Goal: Task Accomplishment & Management: Manage account settings

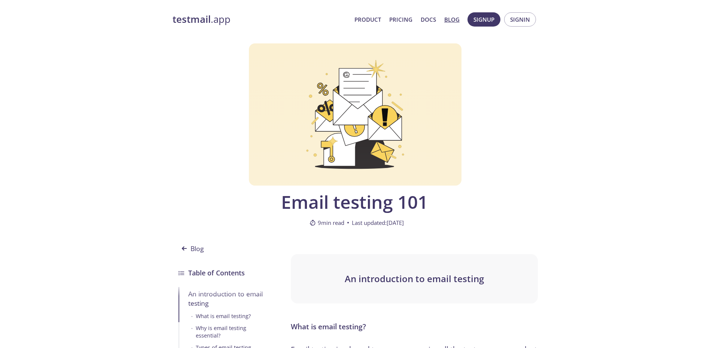
drag, startPoint x: 424, startPoint y: 179, endPoint x: 347, endPoint y: 51, distance: 149.2
click at [211, 22] on link "testmail .app" at bounding box center [261, 19] width 176 height 13
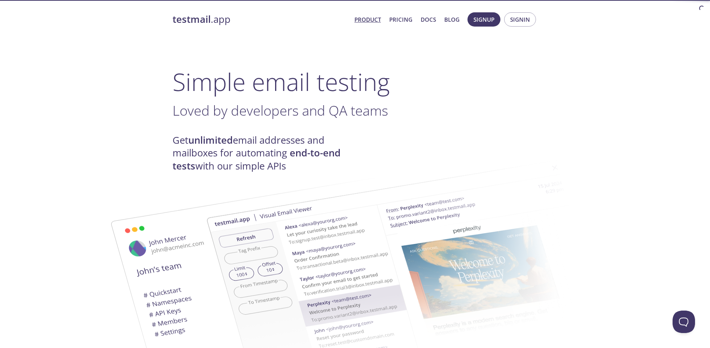
click at [364, 16] on link "Product" at bounding box center [367, 20] width 27 height 10
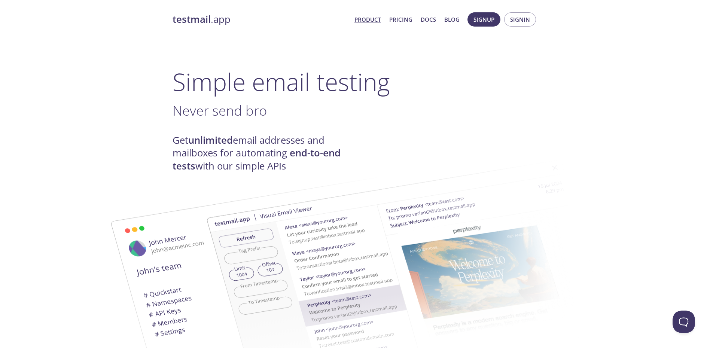
click at [363, 22] on link "Product" at bounding box center [367, 20] width 27 height 10
drag, startPoint x: 514, startPoint y: 235, endPoint x: 410, endPoint y: 79, distance: 187.2
click at [396, 16] on link "Pricing" at bounding box center [400, 20] width 23 height 10
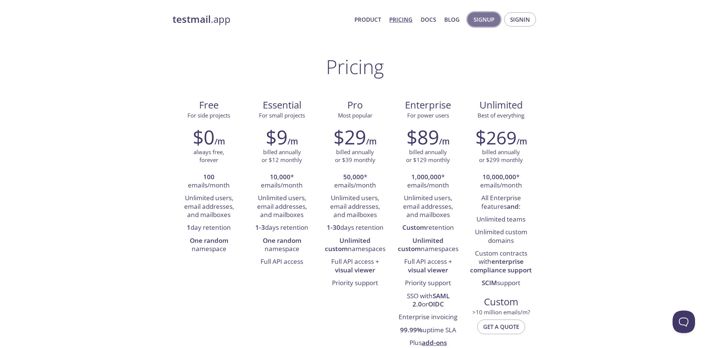
click at [487, 19] on span "Signup" at bounding box center [483, 20] width 21 height 10
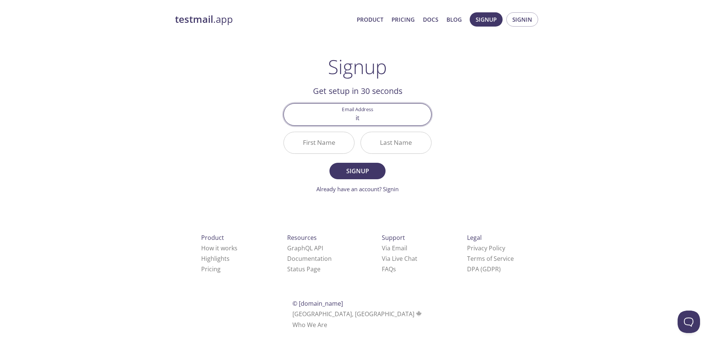
type input "[EMAIL_ADDRESS][DOMAIN_NAME]"
click at [334, 155] on div "First Name" at bounding box center [319, 143] width 77 height 28
click at [332, 144] on input "First Name" at bounding box center [319, 142] width 70 height 21
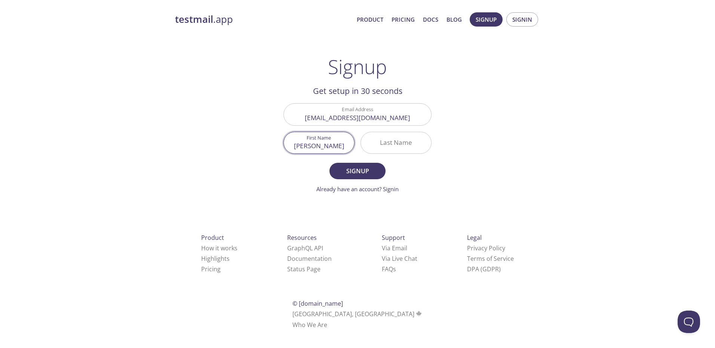
type input "[PERSON_NAME]"
type input "CHAN"
click at [353, 170] on span "Signup" at bounding box center [358, 171] width 40 height 10
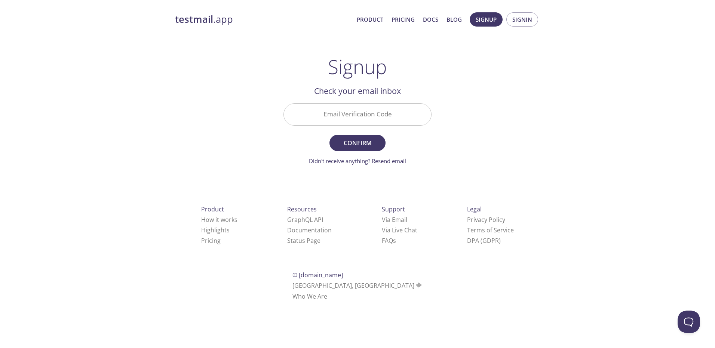
click at [378, 113] on input "Email Verification Code" at bounding box center [357, 114] width 147 height 21
paste input "WTQJ4FV"
type input "WTQJ4FV"
click at [536, 124] on div "testmail .app Product Pricing Docs Blog Signup Signin Signup Get setup in 30 se…" at bounding box center [357, 164] width 383 height 315
click at [363, 141] on span "Confirm" at bounding box center [358, 143] width 40 height 10
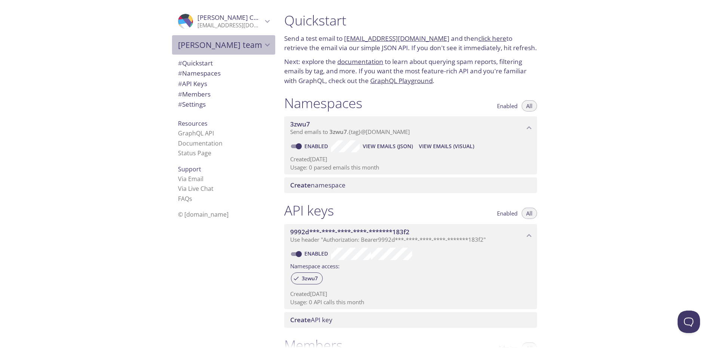
click at [249, 41] on span "[PERSON_NAME] team" at bounding box center [220, 45] width 85 height 10
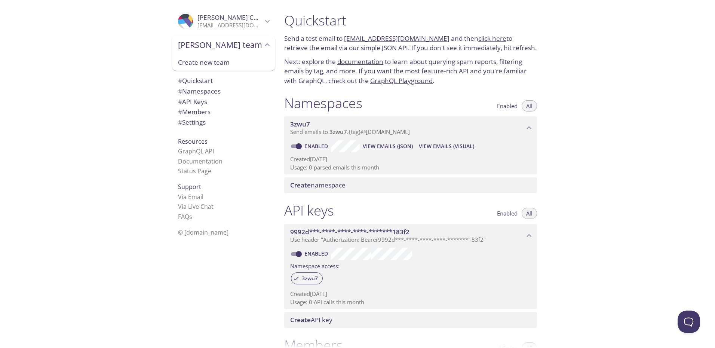
click at [234, 60] on span "Create new team" at bounding box center [223, 63] width 91 height 10
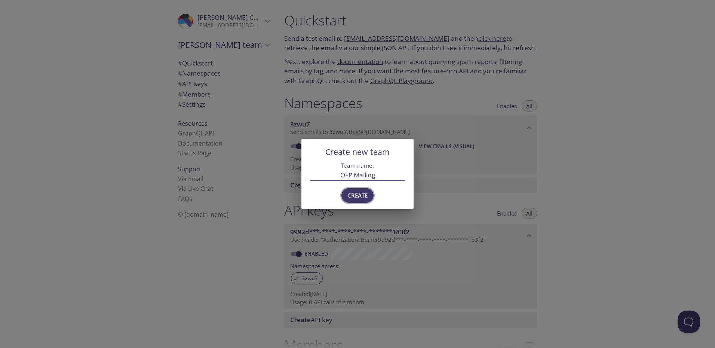
type input "OFP Mailing"
click at [363, 198] on span "Create" at bounding box center [358, 195] width 20 height 10
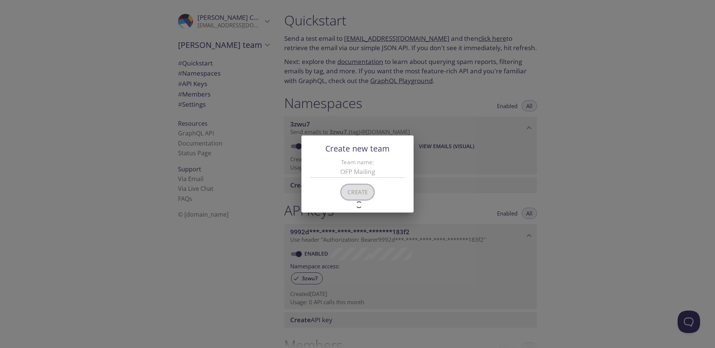
type input "OFP Mailing"
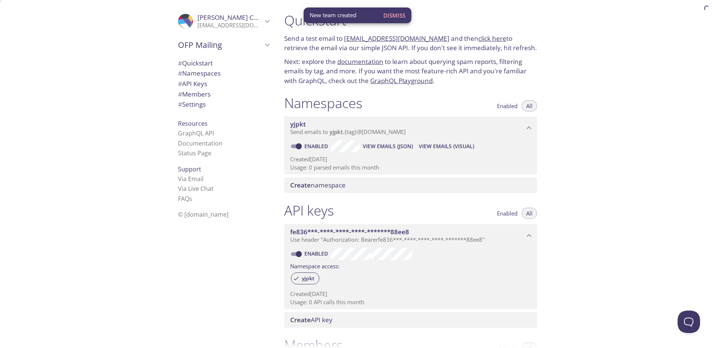
scroll to position [12, 0]
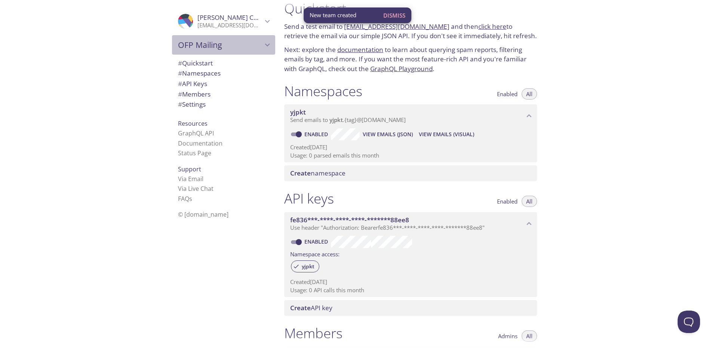
click at [196, 49] on span "OFP Mailing" at bounding box center [220, 45] width 85 height 10
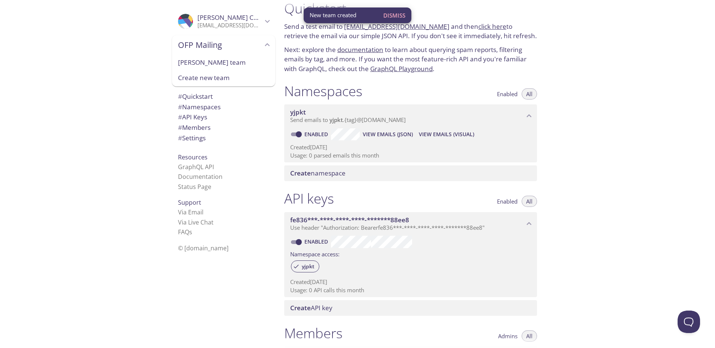
click at [216, 62] on span "[PERSON_NAME] team" at bounding box center [223, 63] width 91 height 10
type input "[PERSON_NAME] team"
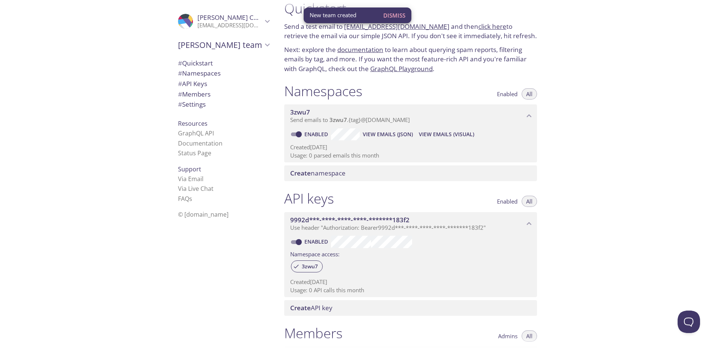
scroll to position [0, 0]
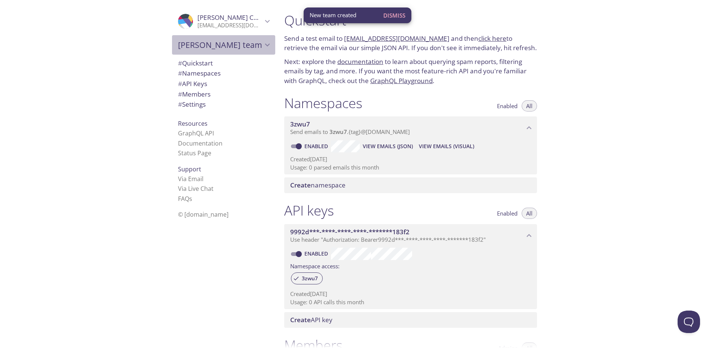
click at [213, 40] on span "[PERSON_NAME] team" at bounding box center [220, 45] width 85 height 10
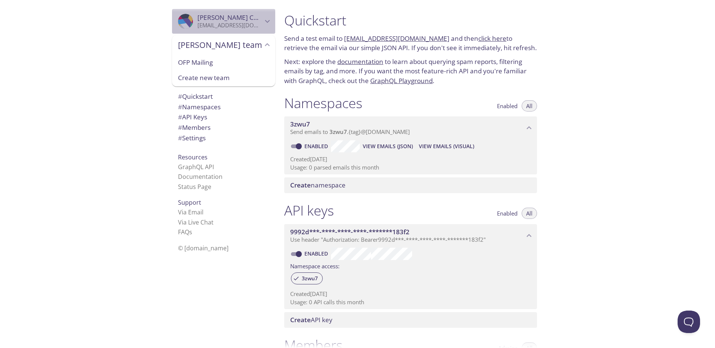
click at [251, 26] on p "[EMAIL_ADDRESS][DOMAIN_NAME]" at bounding box center [230, 25] width 65 height 7
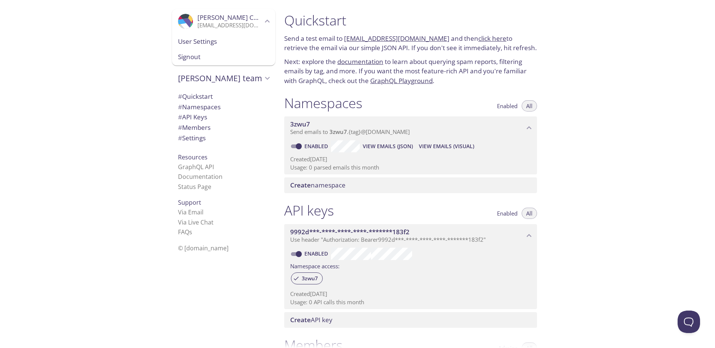
click at [509, 161] on p "Created [DATE]" at bounding box center [410, 159] width 241 height 8
click at [212, 34] on div "User Settings" at bounding box center [223, 42] width 103 height 16
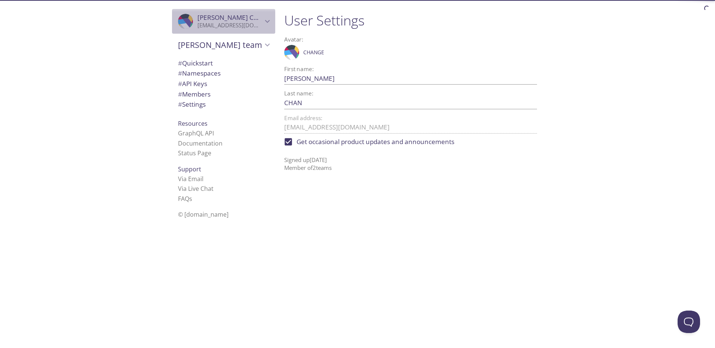
click at [218, 25] on p "[EMAIL_ADDRESS][DOMAIN_NAME]" at bounding box center [230, 25] width 65 height 7
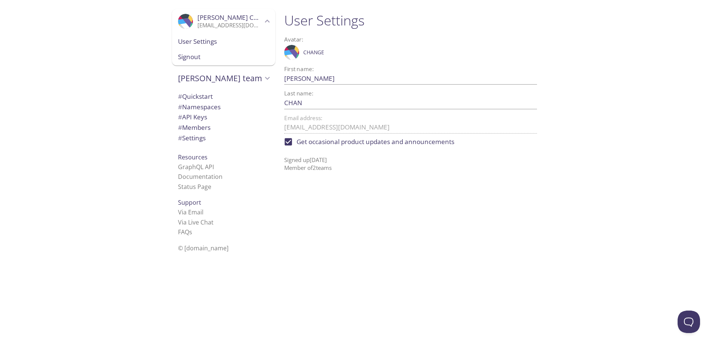
click at [479, 269] on div "User Settings Avatar: .cls-1 { fill: #6d5ca8; } .cls-2 { fill: #3fc191; } .cls-…" at bounding box center [413, 174] width 271 height 348
click at [199, 128] on span "# Members" at bounding box center [194, 127] width 33 height 9
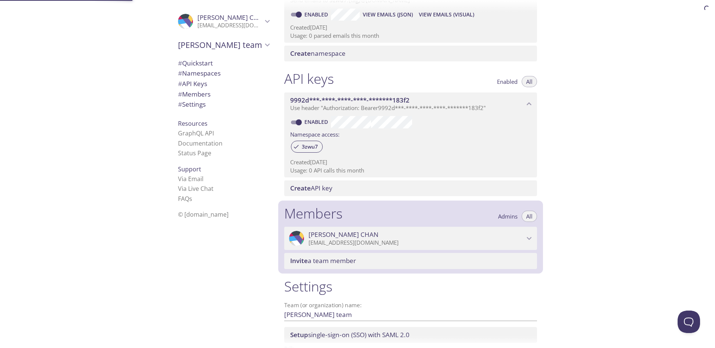
scroll to position [184, 0]
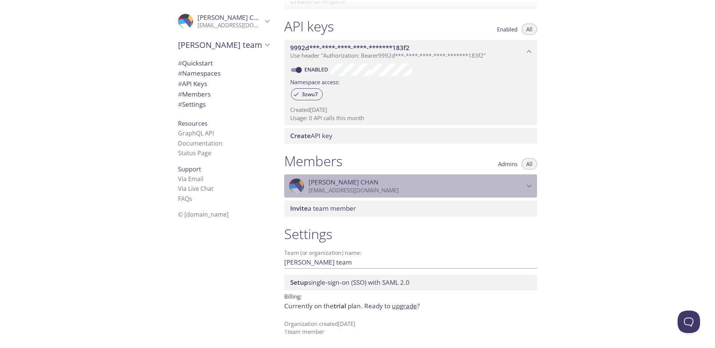
click at [489, 181] on span "[PERSON_NAME]" at bounding box center [417, 182] width 216 height 8
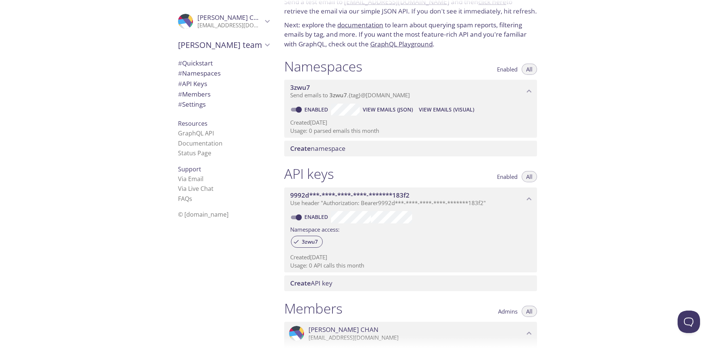
scroll to position [0, 0]
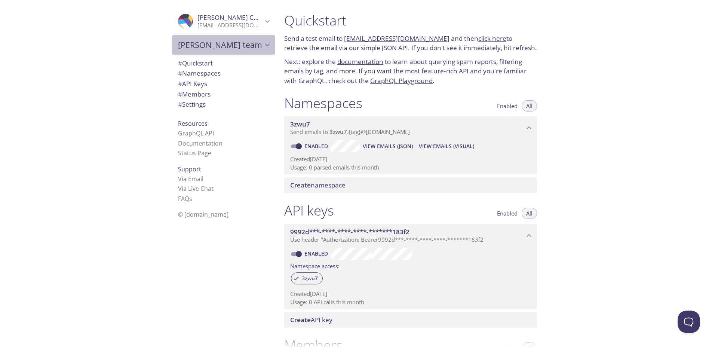
click at [198, 44] on span "[PERSON_NAME] team" at bounding box center [220, 45] width 85 height 10
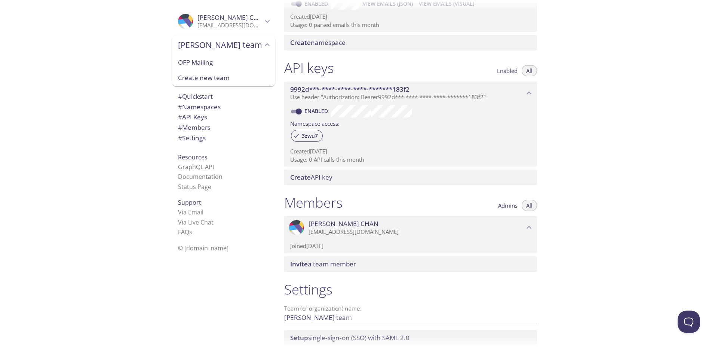
scroll to position [140, 0]
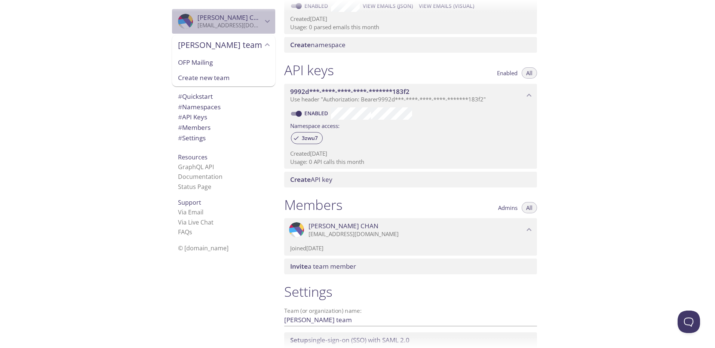
click at [213, 18] on span "[PERSON_NAME]" at bounding box center [233, 17] width 70 height 9
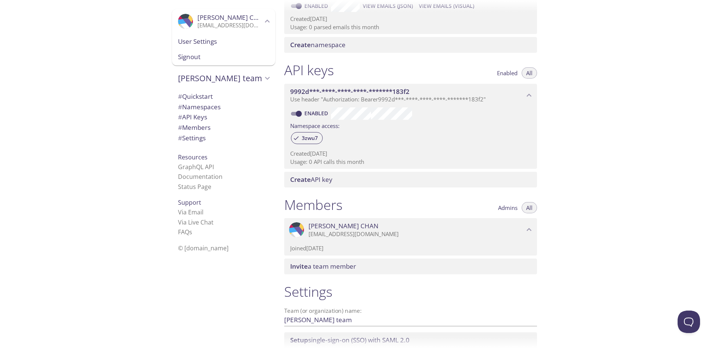
click at [197, 46] on div "User Settings" at bounding box center [223, 42] width 103 height 16
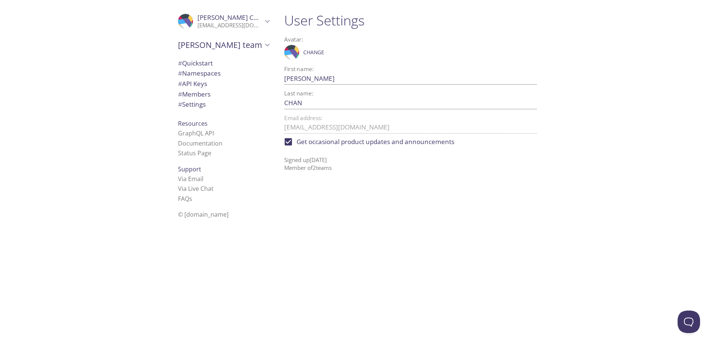
drag, startPoint x: 332, startPoint y: 76, endPoint x: 200, endPoint y: 65, distance: 132.9
click at [229, 68] on div ".cls-1 { fill: #6d5ca8; } .cls-2 { fill: #3fc191; } .cls-3 { fill: #3b4752; } .…" at bounding box center [357, 174] width 715 height 348
type input "OFP"
type input "IT"
click at [616, 289] on div "User Settings Avatar: .cls-1 { fill: #6d5ca8; } .cls-2 { fill: #3fc191; } .cls-…" at bounding box center [496, 174] width 437 height 348
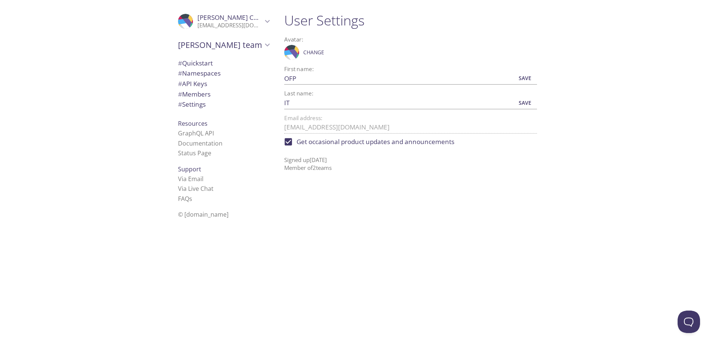
click at [414, 250] on div "User Settings Avatar: .cls-1 { fill: #6d5ca8; } .cls-2 { fill: #3fc191; } .cls-…" at bounding box center [413, 174] width 271 height 348
click at [561, 125] on div "User Settings Avatar: .cls-1 { fill: #6d5ca8; } .cls-2 { fill: #3fc191; } .cls-…" at bounding box center [496, 174] width 437 height 348
click at [522, 80] on span "Save" at bounding box center [525, 78] width 20 height 9
click at [531, 105] on span "Save" at bounding box center [525, 102] width 20 height 9
click at [460, 265] on div "User Settings Avatar: .cls-1 { fill: #6d5ca8; } .cls-2 { fill: #3fc191; } .cls-…" at bounding box center [413, 174] width 271 height 348
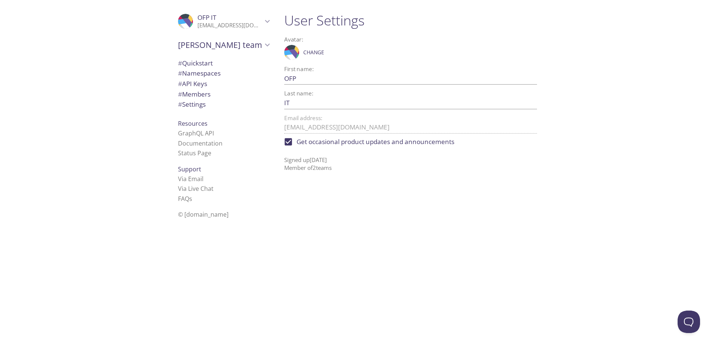
click at [208, 42] on span "[PERSON_NAME] team" at bounding box center [220, 45] width 85 height 10
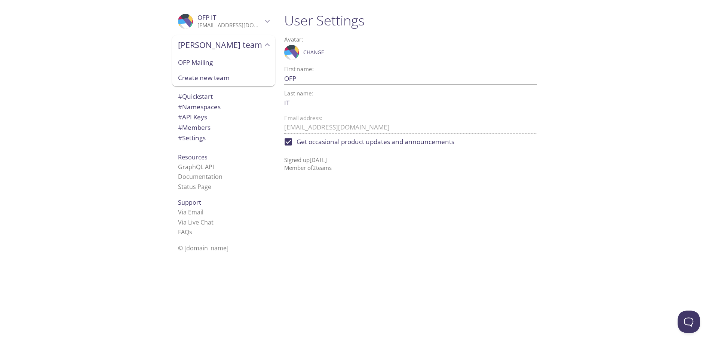
click at [213, 67] on span "OFP Mailing" at bounding box center [223, 63] width 91 height 10
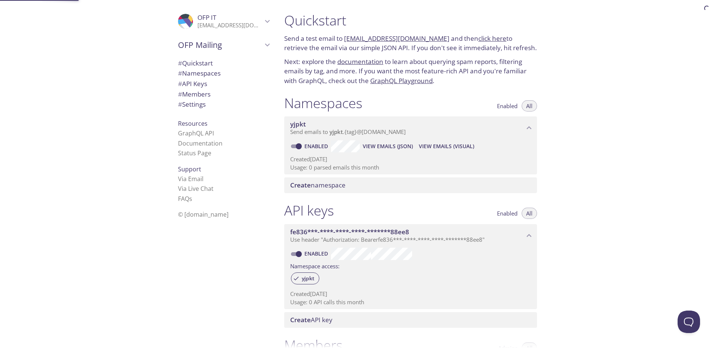
scroll to position [12, 0]
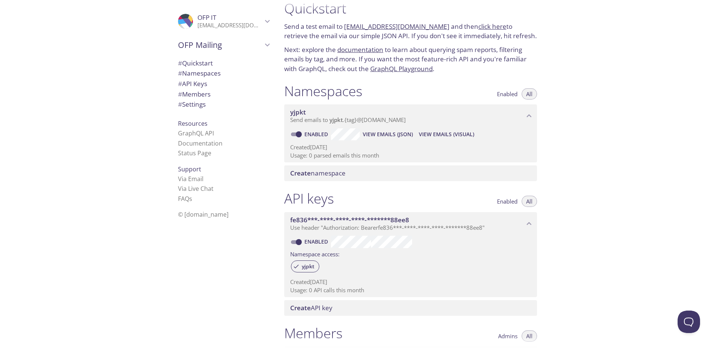
click at [591, 143] on div "Quickstart Send a test email to [EMAIL_ADDRESS][DOMAIN_NAME] and then click her…" at bounding box center [496, 174] width 437 height 348
click at [203, 92] on span "# Members" at bounding box center [194, 94] width 33 height 9
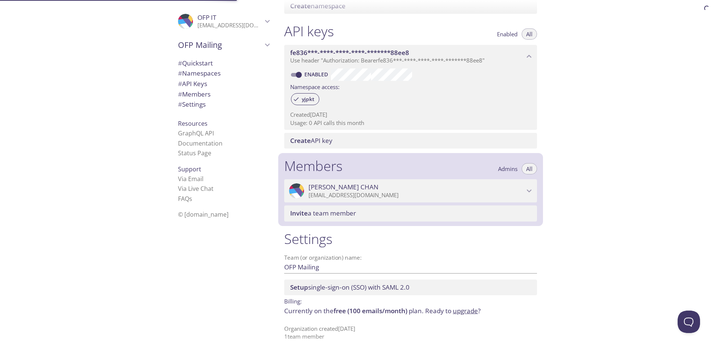
scroll to position [184, 0]
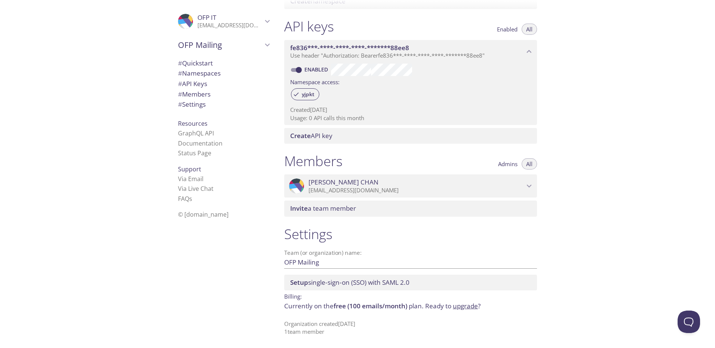
click at [402, 208] on span "Invite a team member" at bounding box center [412, 208] width 244 height 8
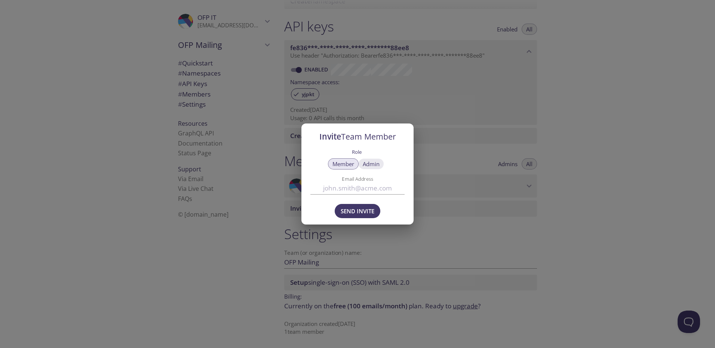
click at [367, 164] on span "Admin" at bounding box center [371, 164] width 17 height 0
click at [367, 189] on input "Email Address" at bounding box center [358, 188] width 94 height 12
click at [344, 188] on input "Email Address" at bounding box center [358, 188] width 94 height 12
click at [344, 188] on input "[PERSON_NAME]" at bounding box center [358, 188] width 94 height 12
type input "[PERSON_NAME][EMAIL_ADDRESS][DOMAIN_NAME]"
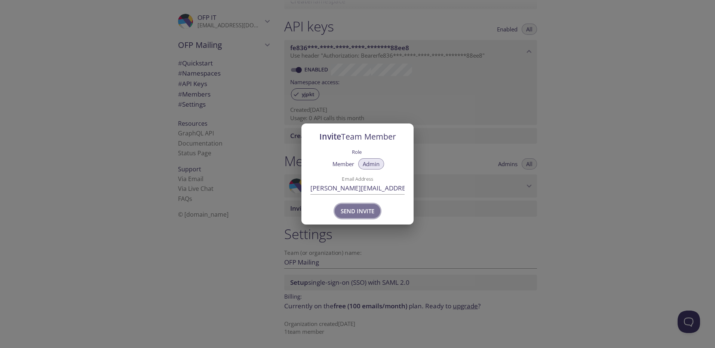
click at [362, 211] on span "Send Invite" at bounding box center [358, 211] width 34 height 10
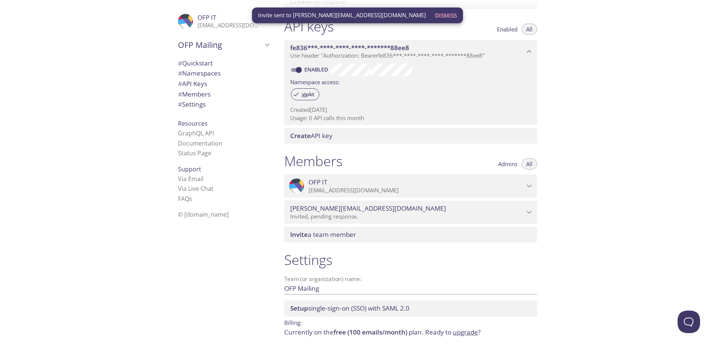
click at [483, 225] on div "Members Admins All .cls-1 { fill: #6d5ca8; } .cls-2 { fill: #3fc191; } .cls-3 {…" at bounding box center [410, 197] width 265 height 99
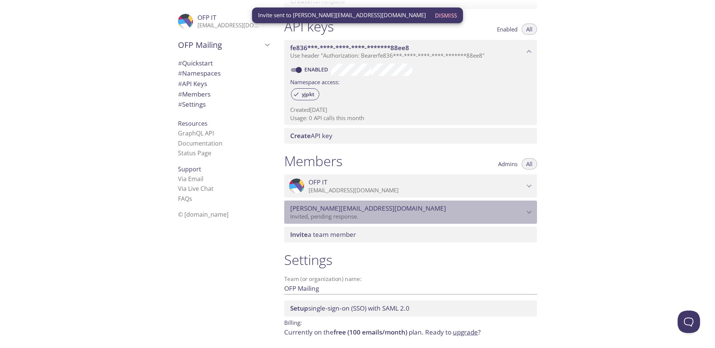
click at [413, 223] on div "[PERSON_NAME][EMAIL_ADDRESS][DOMAIN_NAME] Invited, pending response." at bounding box center [410, 212] width 253 height 23
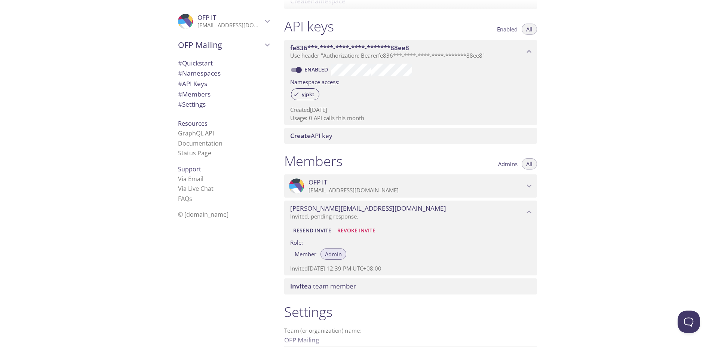
click at [390, 281] on div "Invite a team member" at bounding box center [410, 286] width 253 height 16
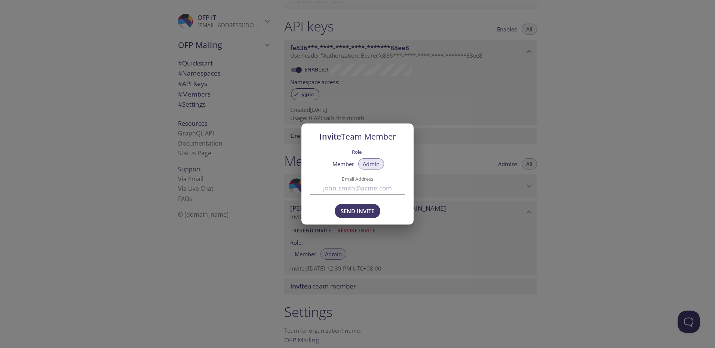
click at [367, 188] on input "Email Address" at bounding box center [358, 188] width 94 height 12
paste input "wtqj4fv"
type input "wtqj4fv"
drag, startPoint x: 374, startPoint y: 194, endPoint x: 283, endPoint y: 177, distance: 92.8
click at [283, 177] on div "Invite Team Member Role Member Admin Email Address wtqj4fv Send Invite" at bounding box center [357, 174] width 715 height 348
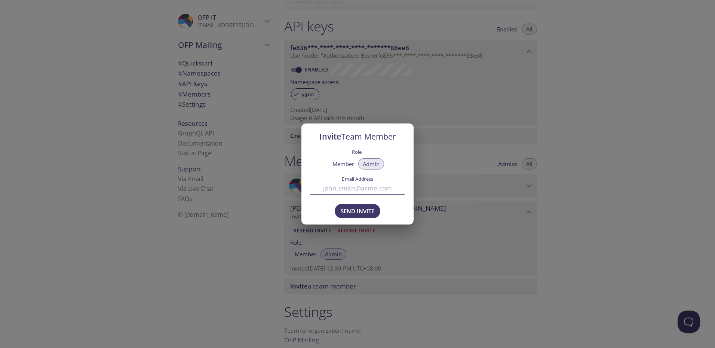
click at [347, 191] on input "Email Address" at bounding box center [358, 188] width 94 height 12
drag, startPoint x: 324, startPoint y: 189, endPoint x: 251, endPoint y: 176, distance: 73.7
click at [251, 176] on div "Invite Team Member Role Member Admin Email Address [EMAIL_ADDRESS][DOMAIN_NAME]…" at bounding box center [357, 174] width 715 height 348
type input "[EMAIL_ADDRESS][DOMAIN_NAME]"
click at [364, 210] on span "Send Invite" at bounding box center [358, 211] width 34 height 10
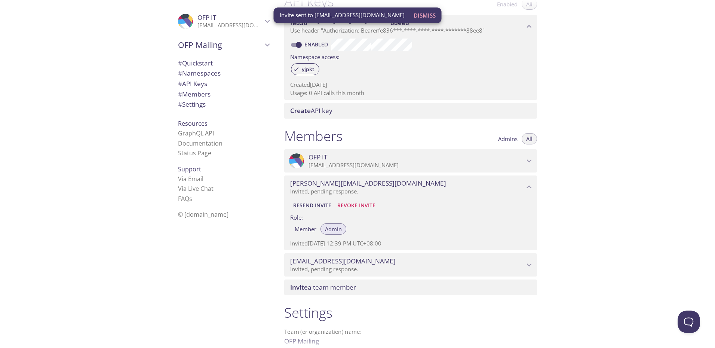
scroll to position [212, 0]
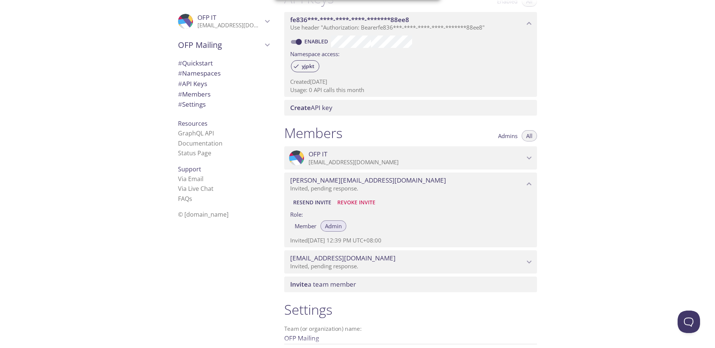
click at [513, 154] on span "OFP IT" at bounding box center [417, 154] width 216 height 8
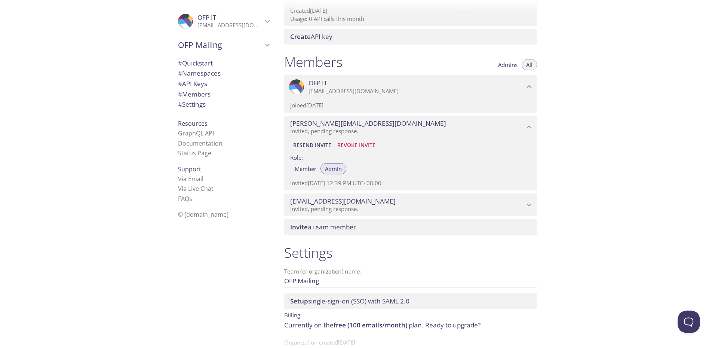
scroll to position [274, 0]
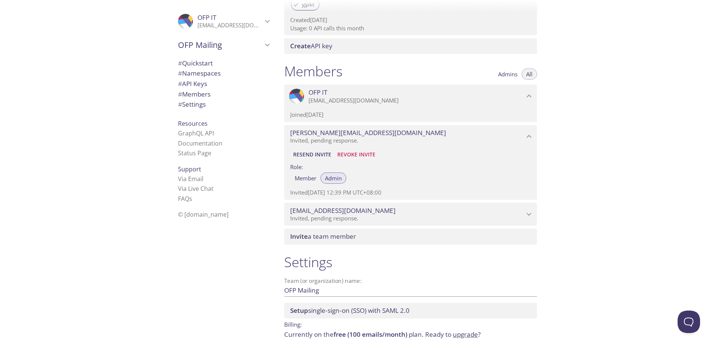
click at [486, 219] on p "Invited, pending response." at bounding box center [407, 218] width 234 height 7
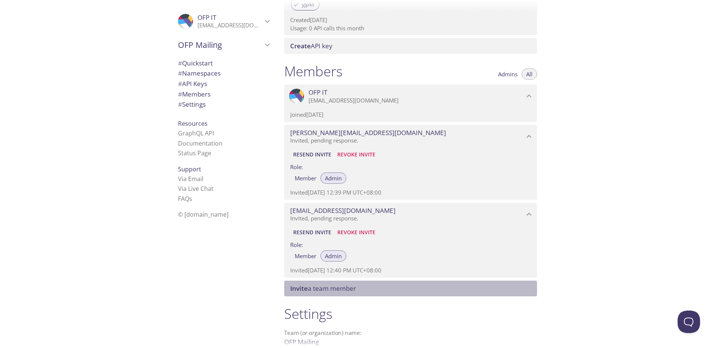
scroll to position [265, 0]
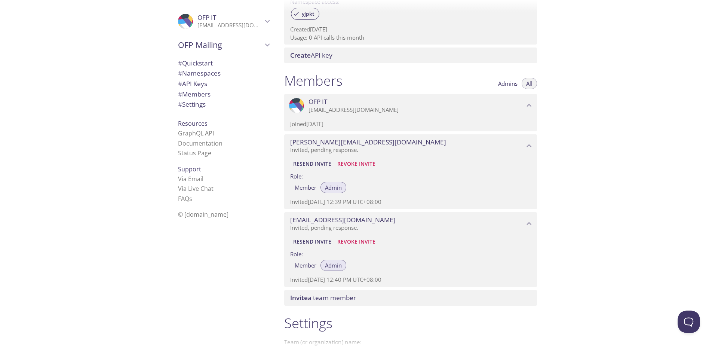
drag, startPoint x: 467, startPoint y: 284, endPoint x: 466, endPoint y: 297, distance: 13.5
click at [466, 297] on div "Invite a team member" at bounding box center [410, 298] width 253 height 16
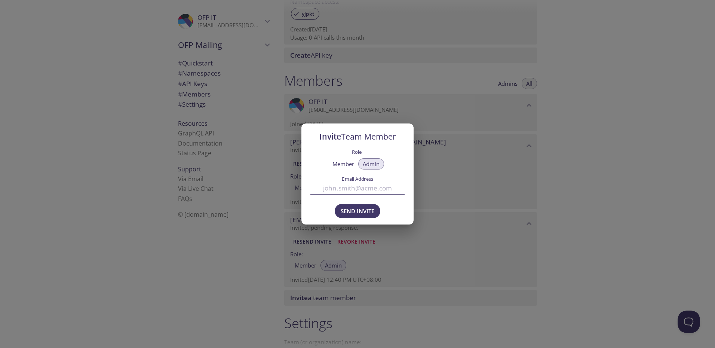
click at [379, 193] on input "Email Address" at bounding box center [358, 188] width 94 height 12
drag, startPoint x: 324, startPoint y: 187, endPoint x: 290, endPoint y: 185, distance: 34.5
click at [286, 185] on div "Invite Team Member Role Member Admin Email Address [EMAIL_ADDRESS][DOMAIN_NAME]…" at bounding box center [357, 174] width 715 height 348
type input "[EMAIL_ADDRESS][DOMAIN_NAME]"
click at [360, 208] on span "Send Invite" at bounding box center [358, 211] width 34 height 10
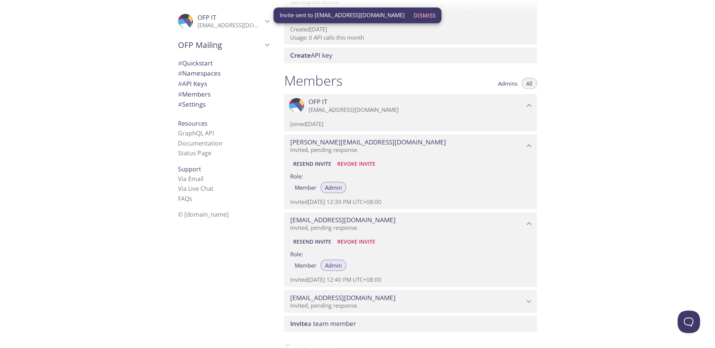
scroll to position [380, 0]
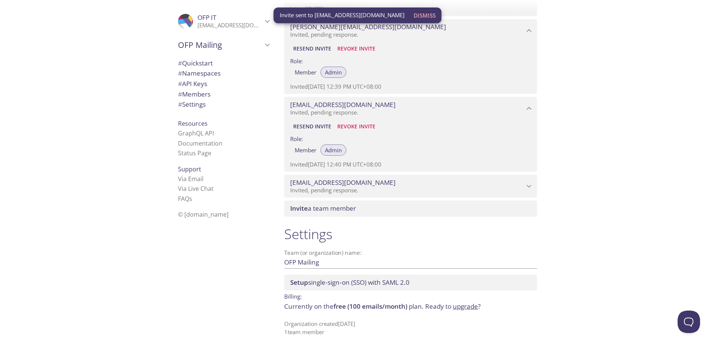
click at [546, 202] on div "Quickstart Send a test email to [EMAIL_ADDRESS][DOMAIN_NAME] and then click her…" at bounding box center [496, 174] width 437 height 348
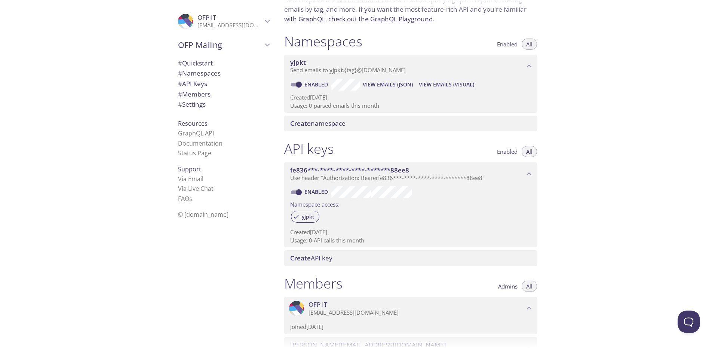
scroll to position [0, 0]
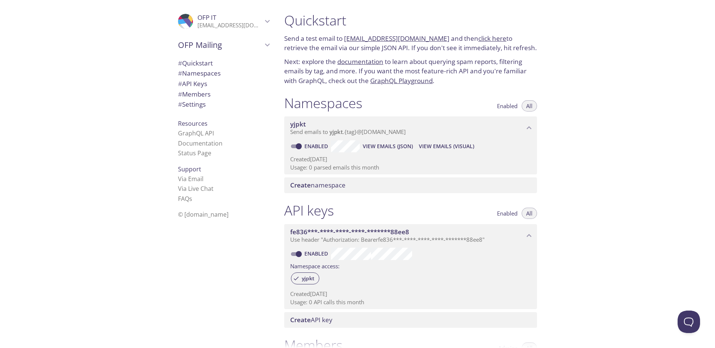
click at [201, 73] on span "# Namespaces" at bounding box center [199, 73] width 43 height 9
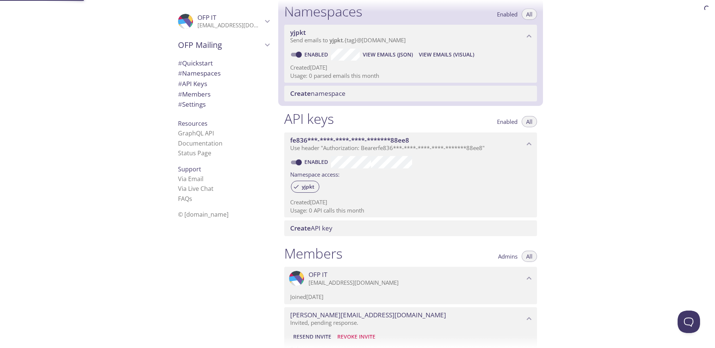
scroll to position [95, 0]
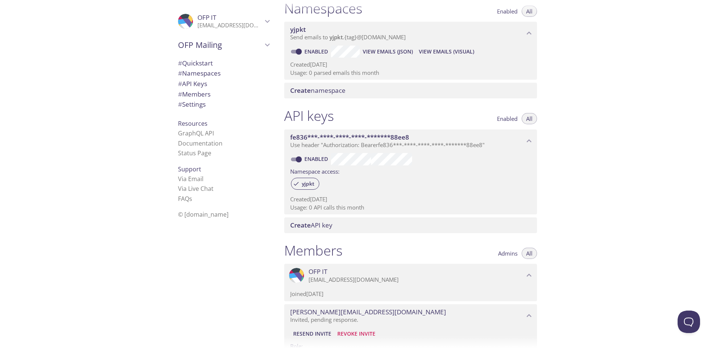
click at [201, 68] on div "# Namespaces" at bounding box center [223, 73] width 103 height 10
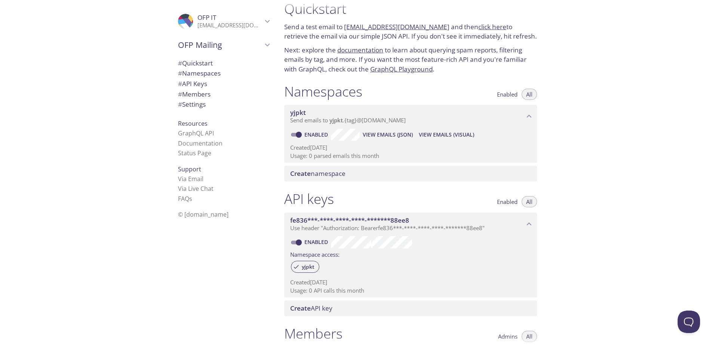
scroll to position [0, 0]
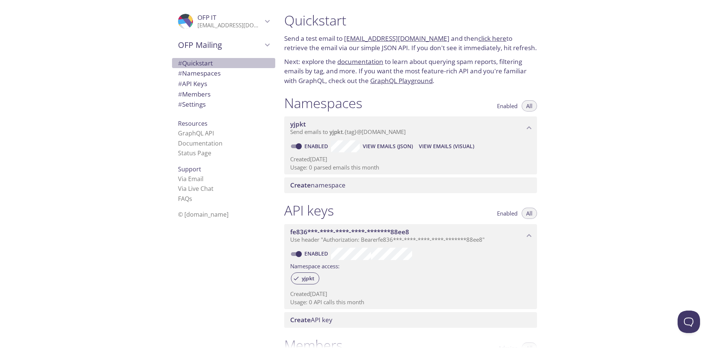
click at [201, 64] on span "# Quickstart" at bounding box center [195, 63] width 35 height 9
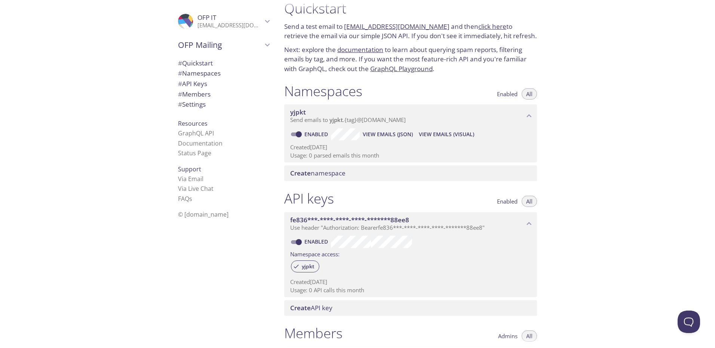
click at [479, 25] on link "click here" at bounding box center [493, 26] width 28 height 9
click at [452, 137] on span "View Emails (Visual)" at bounding box center [446, 134] width 55 height 9
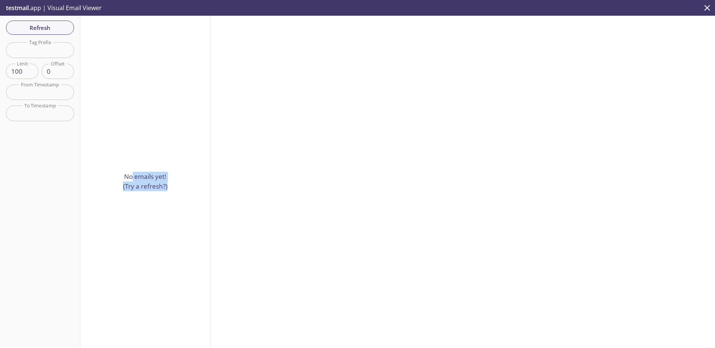
drag, startPoint x: 131, startPoint y: 144, endPoint x: 183, endPoint y: 224, distance: 95.9
click at [183, 224] on div "No emails yet! (Try a refresh?)" at bounding box center [145, 182] width 130 height 332
drag, startPoint x: 183, startPoint y: 224, endPoint x: 160, endPoint y: 220, distance: 23.6
click at [168, 225] on div "No emails yet! (Try a refresh?)" at bounding box center [145, 182] width 130 height 332
click at [44, 46] on input "text" at bounding box center [40, 49] width 68 height 15
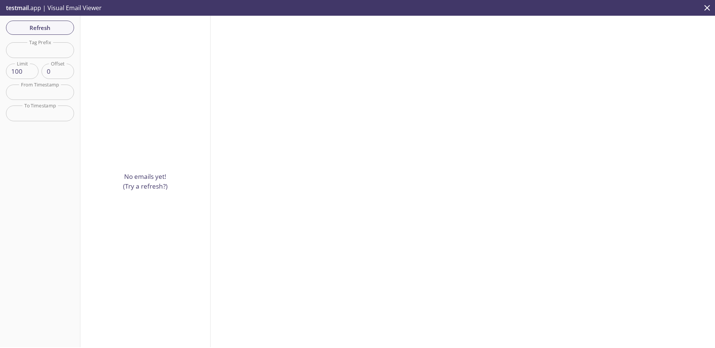
click at [138, 71] on div "No emails yet! (Try a refresh?)" at bounding box center [145, 182] width 130 height 332
click at [45, 11] on p "testmail .app | Visual Email Viewer" at bounding box center [53, 8] width 106 height 16
click at [20, 1] on p "testmail .app | Visual Email Viewer" at bounding box center [53, 8] width 106 height 16
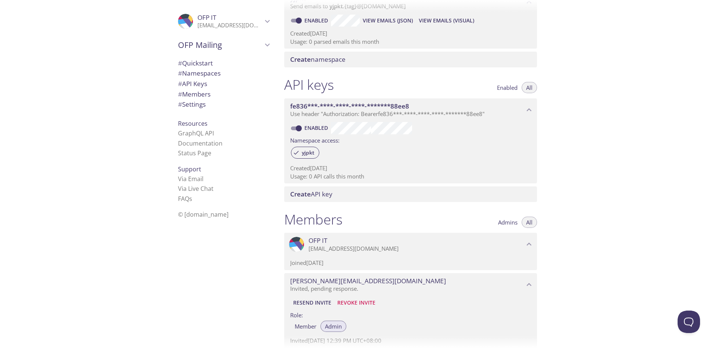
scroll to position [47, 0]
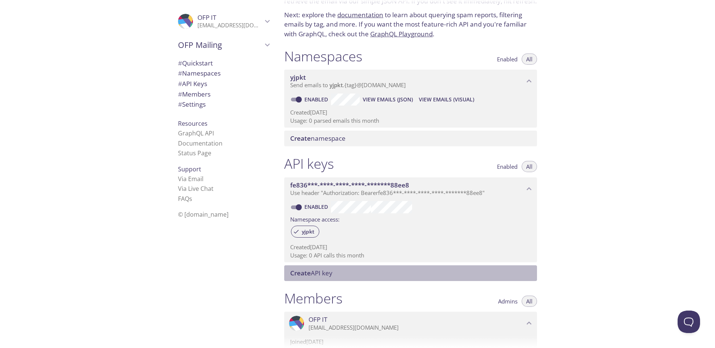
click at [337, 278] on div "Create API key" at bounding box center [410, 273] width 253 height 16
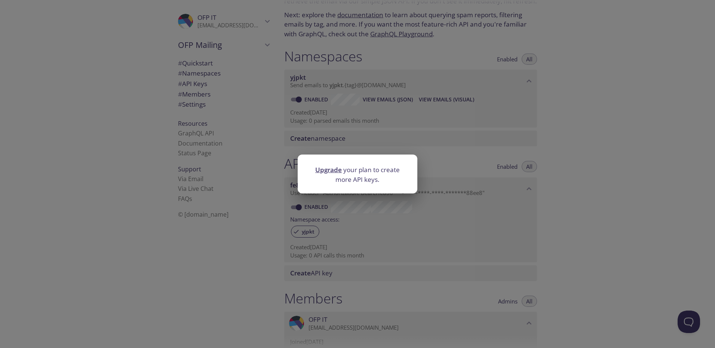
click at [540, 198] on div "Upgrade your plan to create more API keys." at bounding box center [357, 174] width 715 height 348
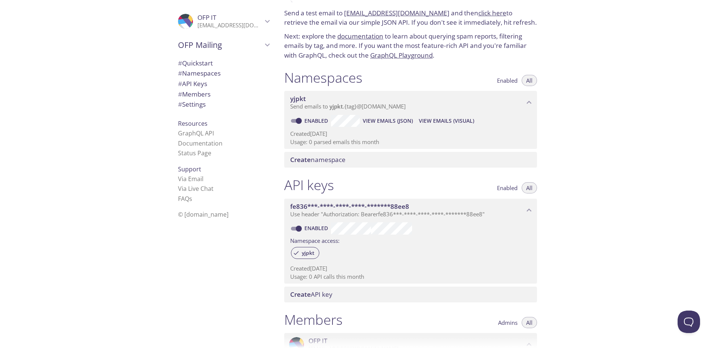
scroll to position [0, 0]
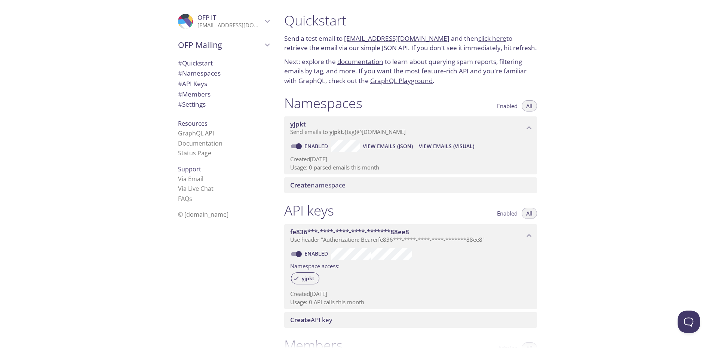
click at [512, 106] on span "Enabled" at bounding box center [507, 106] width 21 height 0
click at [531, 111] on button "All" at bounding box center [529, 105] width 15 height 11
click at [383, 146] on span "View Emails (JSON)" at bounding box center [388, 146] width 50 height 9
click at [206, 106] on span "# Settings" at bounding box center [223, 105] width 91 height 10
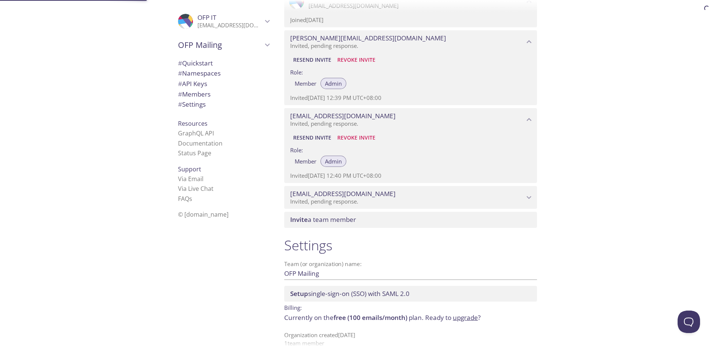
scroll to position [380, 0]
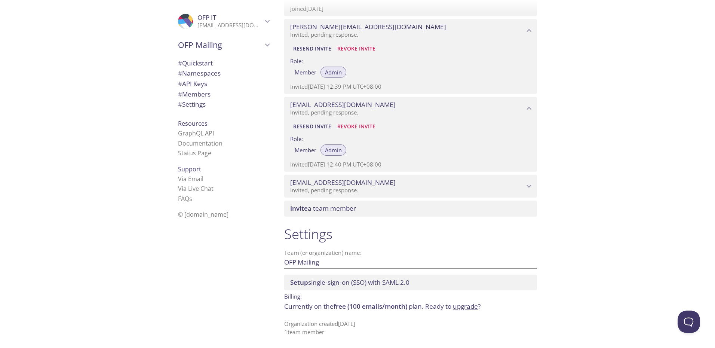
click at [191, 92] on span "# Members" at bounding box center [194, 94] width 33 height 9
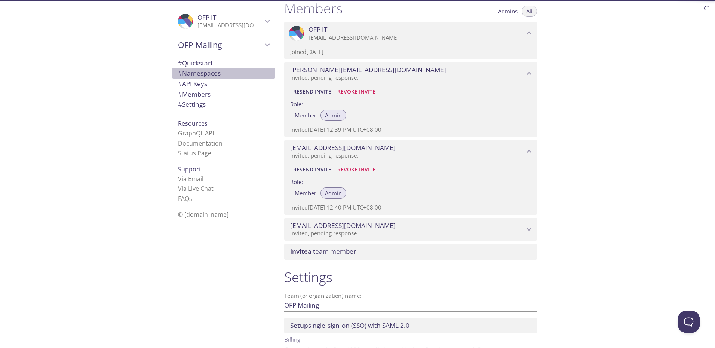
click at [194, 73] on span "# Namespaces" at bounding box center [199, 73] width 43 height 9
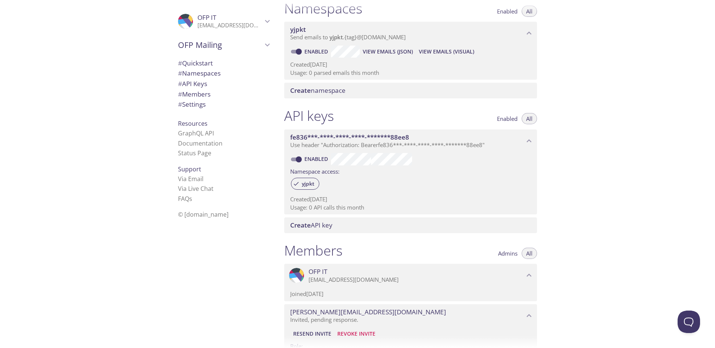
click at [191, 108] on span "# Settings" at bounding box center [192, 104] width 28 height 9
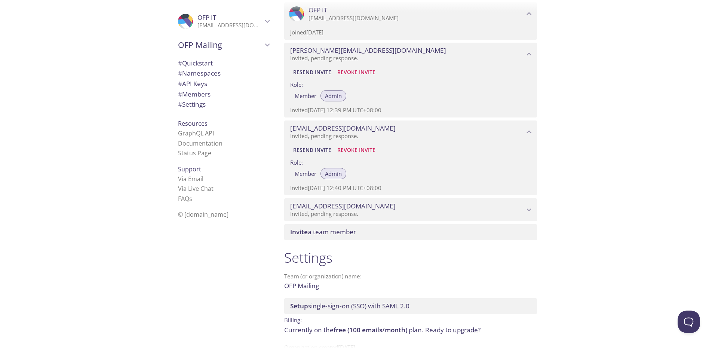
scroll to position [352, 0]
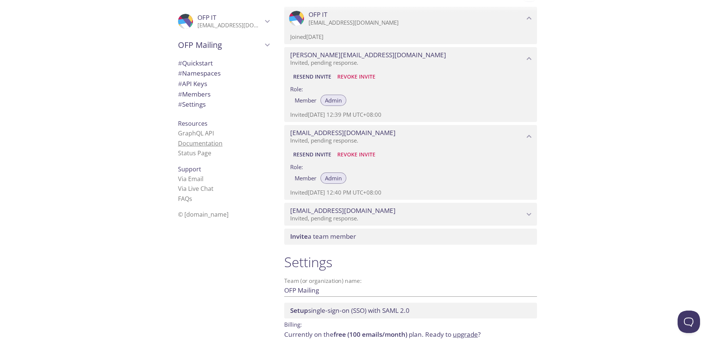
click at [191, 144] on link "Documentation" at bounding box center [200, 143] width 45 height 8
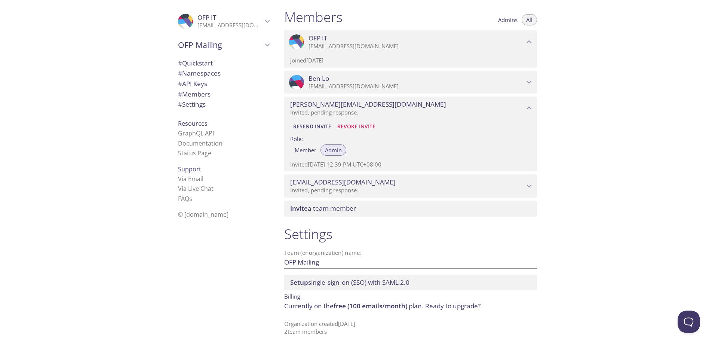
scroll to position [328, 0]
